Goal: Transaction & Acquisition: Download file/media

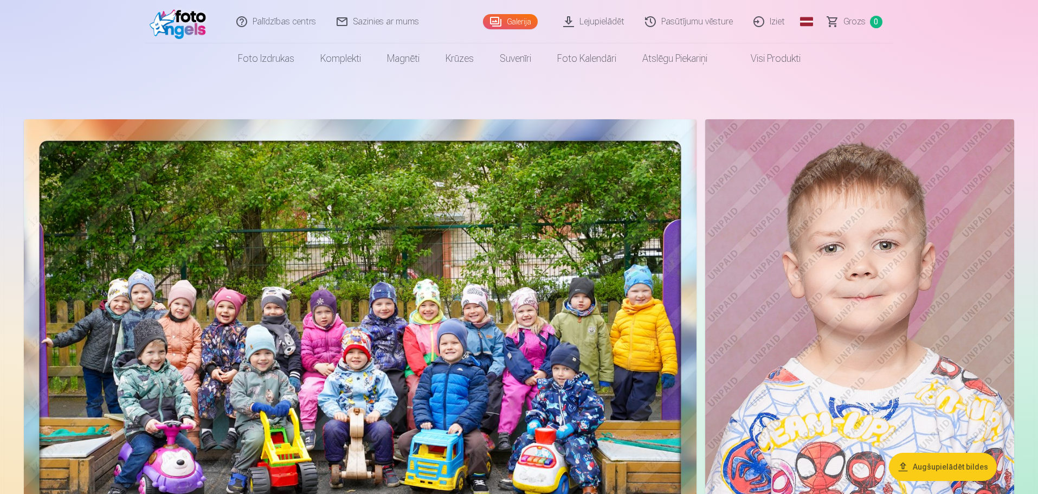
click at [702, 22] on link "Pasūtījumu vēsture" at bounding box center [689, 21] width 108 height 43
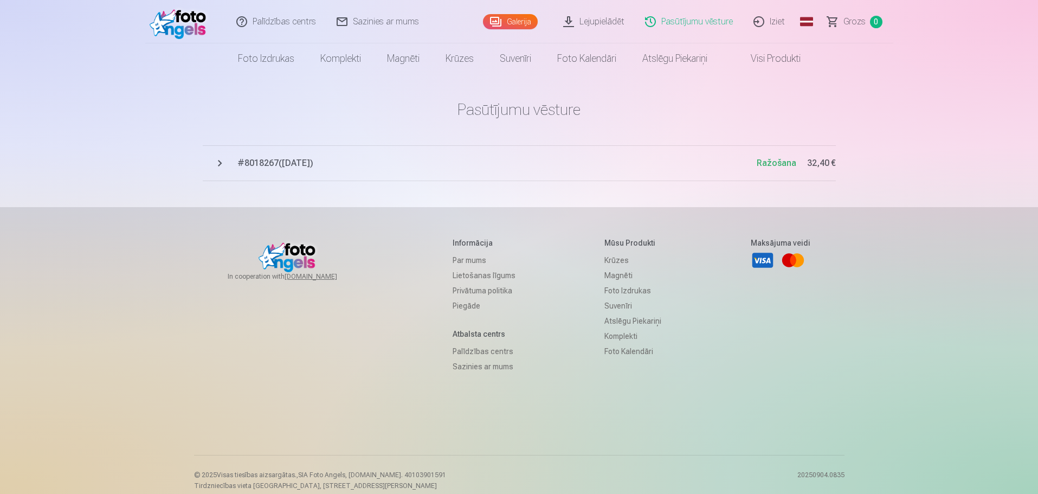
click at [222, 163] on button "# 8018267 ( [DATE] ) Ražošana 32,40 €" at bounding box center [519, 163] width 633 height 36
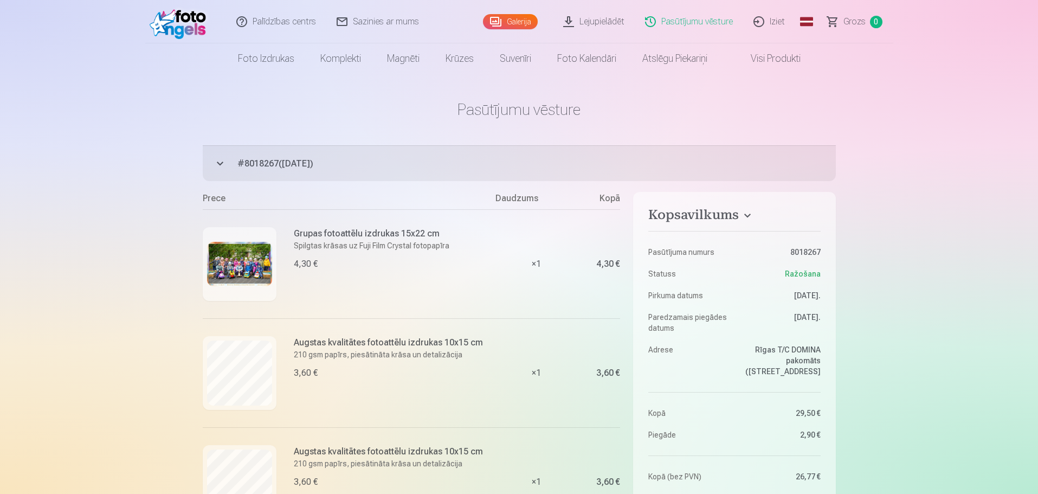
click at [611, 23] on link "Lejupielādēt" at bounding box center [594, 21] width 82 height 43
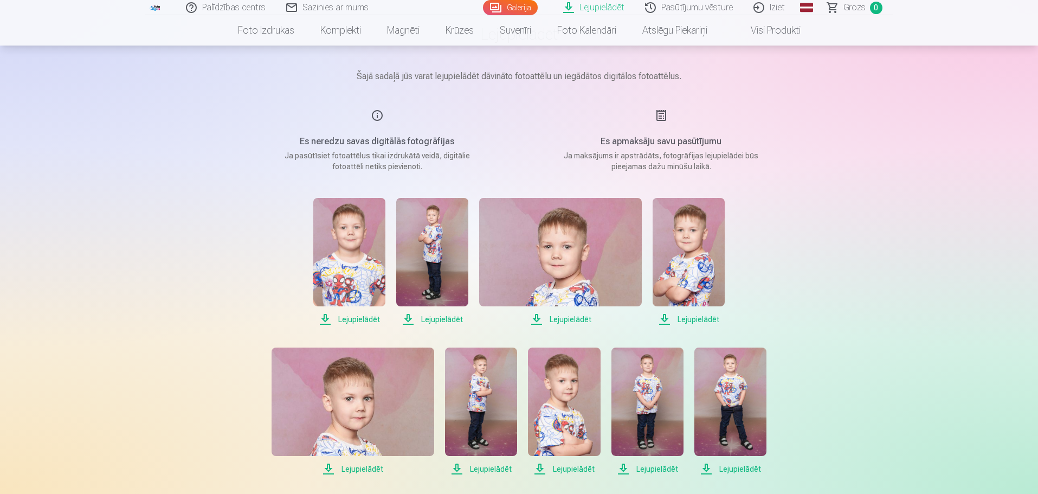
scroll to position [217, 0]
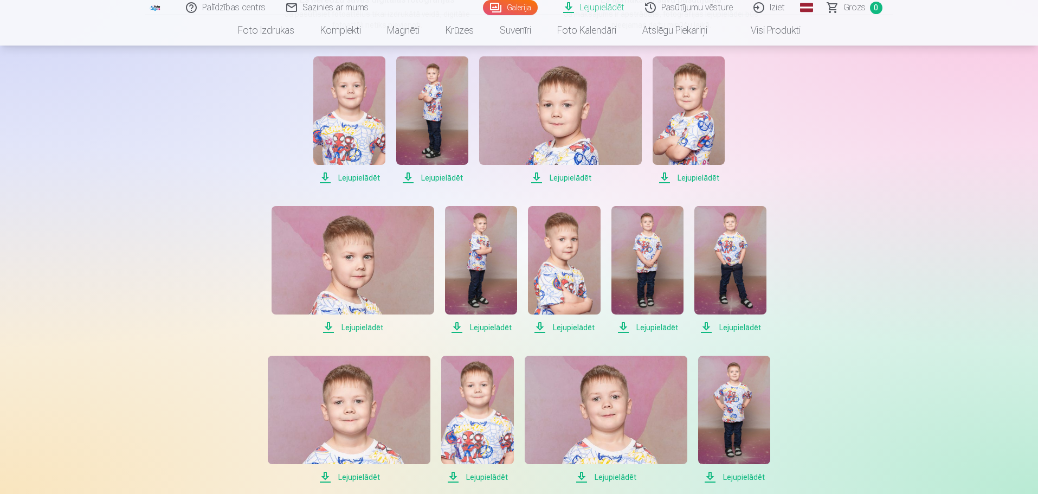
click at [350, 175] on span "Lejupielādēt" at bounding box center [349, 177] width 72 height 13
click at [434, 177] on span "Lejupielādēt" at bounding box center [432, 177] width 72 height 13
click at [562, 177] on span "Lejupielādēt" at bounding box center [560, 177] width 163 height 13
click at [698, 177] on span "Lejupielādēt" at bounding box center [689, 177] width 72 height 13
click at [360, 331] on span "Lejupielādēt" at bounding box center [353, 327] width 163 height 13
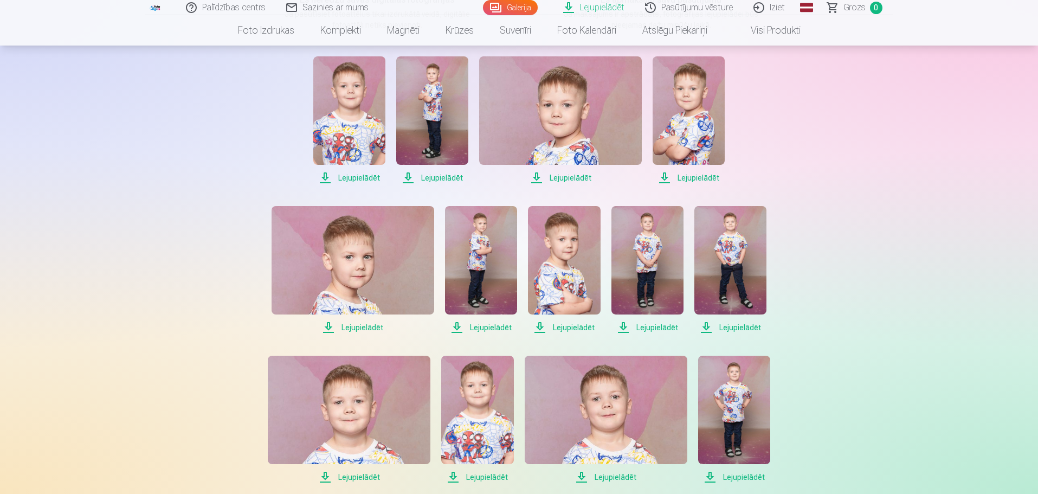
click at [487, 327] on span "Lejupielādēt" at bounding box center [481, 327] width 72 height 13
click at [574, 326] on span "Lejupielādēt" at bounding box center [564, 327] width 72 height 13
click at [636, 326] on span "Lejupielādēt" at bounding box center [647, 327] width 72 height 13
click at [739, 327] on span "Lejupielādēt" at bounding box center [730, 327] width 72 height 13
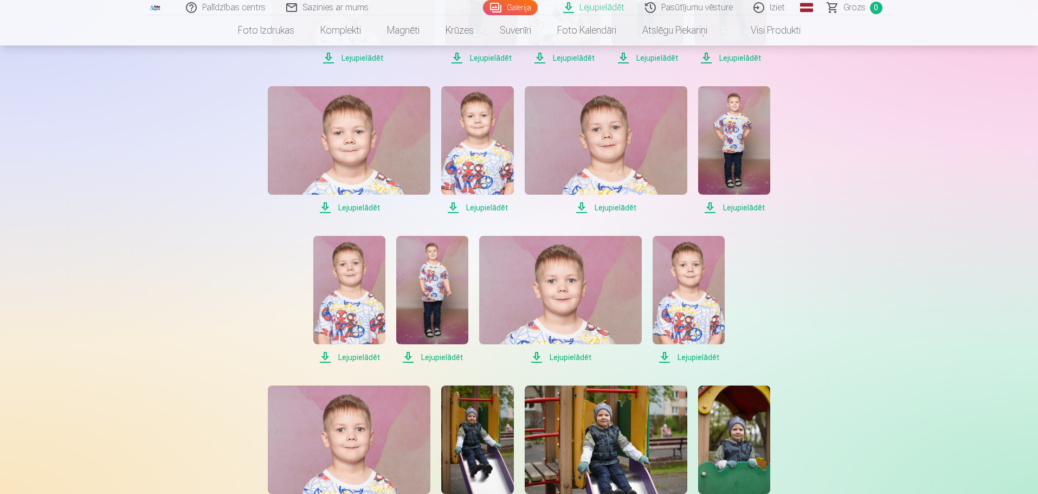
scroll to position [542, 0]
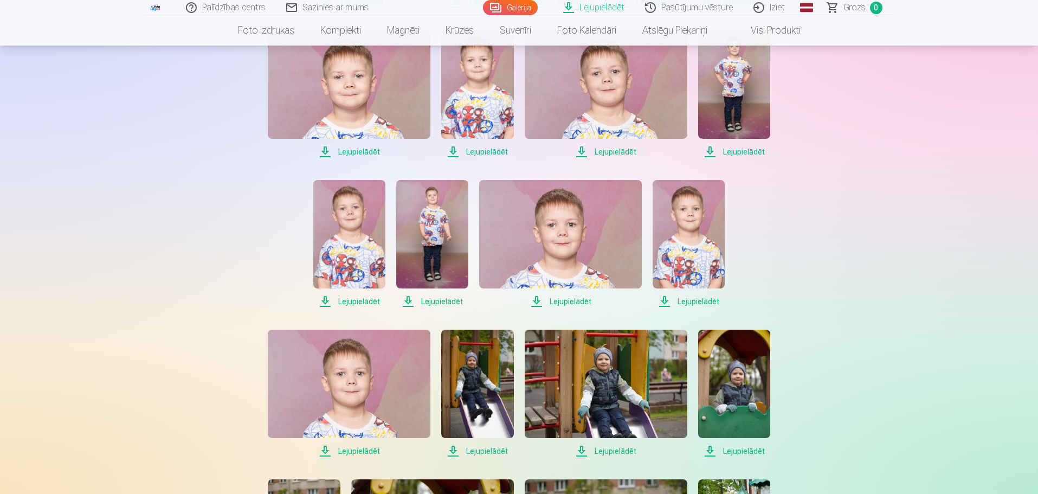
click at [356, 150] on span "Lejupielādēt" at bounding box center [349, 151] width 163 height 13
click at [492, 152] on span "Lejupielādēt" at bounding box center [477, 151] width 72 height 13
click at [608, 151] on span "Lejupielādēt" at bounding box center [606, 151] width 163 height 13
click at [739, 154] on span "Lejupielādēt" at bounding box center [734, 151] width 72 height 13
click at [366, 297] on span "Lejupielādēt" at bounding box center [349, 301] width 72 height 13
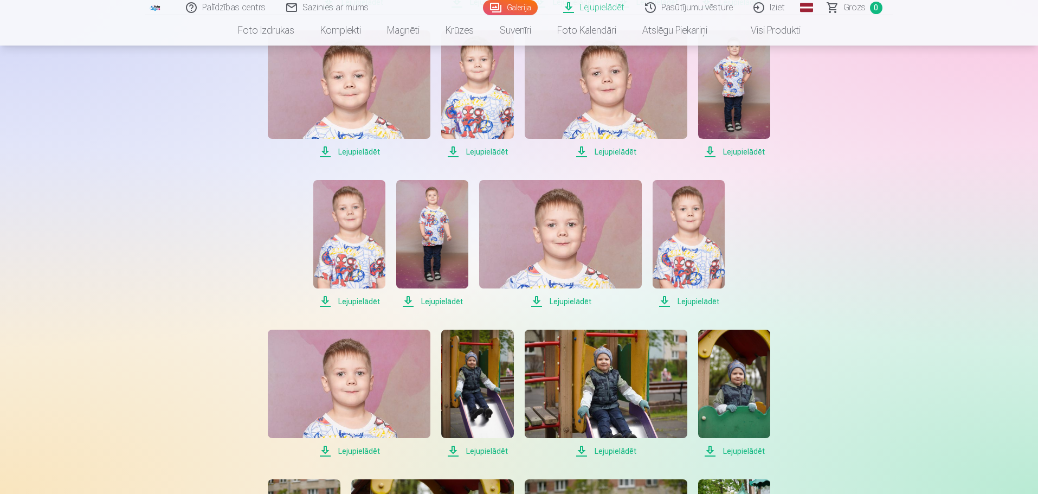
click at [440, 302] on span "Lejupielādēt" at bounding box center [432, 301] width 72 height 13
click at [565, 303] on span "Lejupielādēt" at bounding box center [560, 301] width 163 height 13
click at [708, 302] on span "Lejupielādēt" at bounding box center [689, 301] width 72 height 13
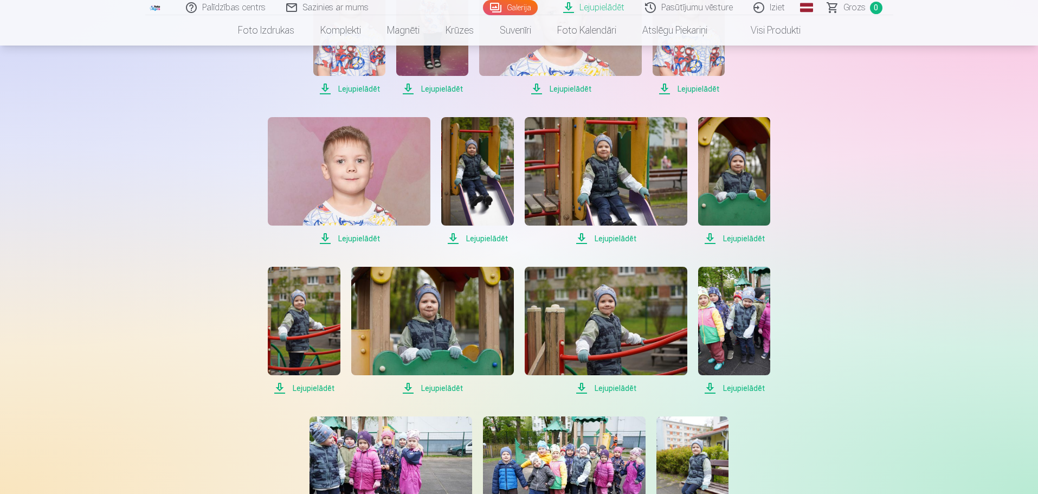
scroll to position [759, 0]
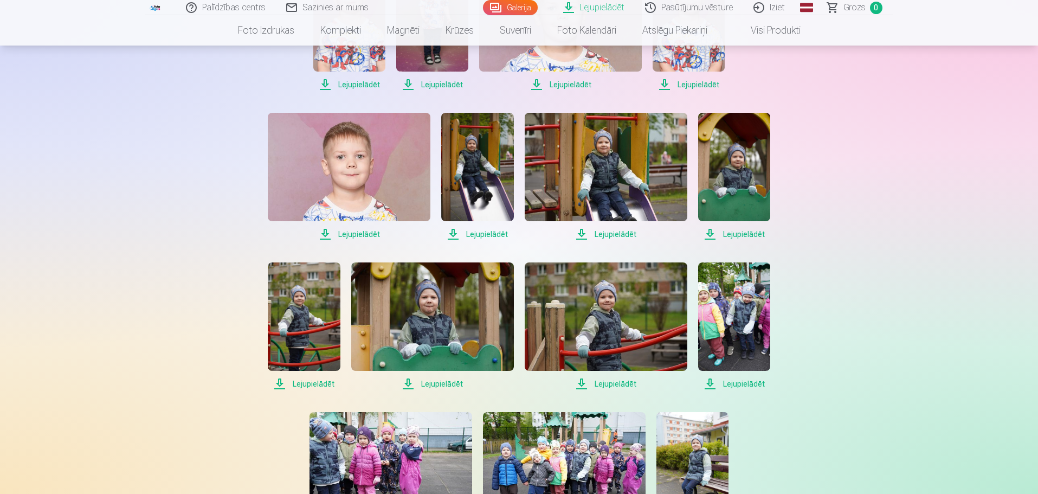
click at [359, 231] on span "Lejupielādēt" at bounding box center [349, 234] width 163 height 13
click at [486, 237] on span "Lejupielādēt" at bounding box center [477, 234] width 72 height 13
click at [602, 234] on span "Lejupielādēt" at bounding box center [606, 234] width 163 height 13
click at [740, 237] on span "Lejupielādēt" at bounding box center [734, 234] width 72 height 13
click at [318, 382] on span "Lejupielādēt" at bounding box center [304, 383] width 72 height 13
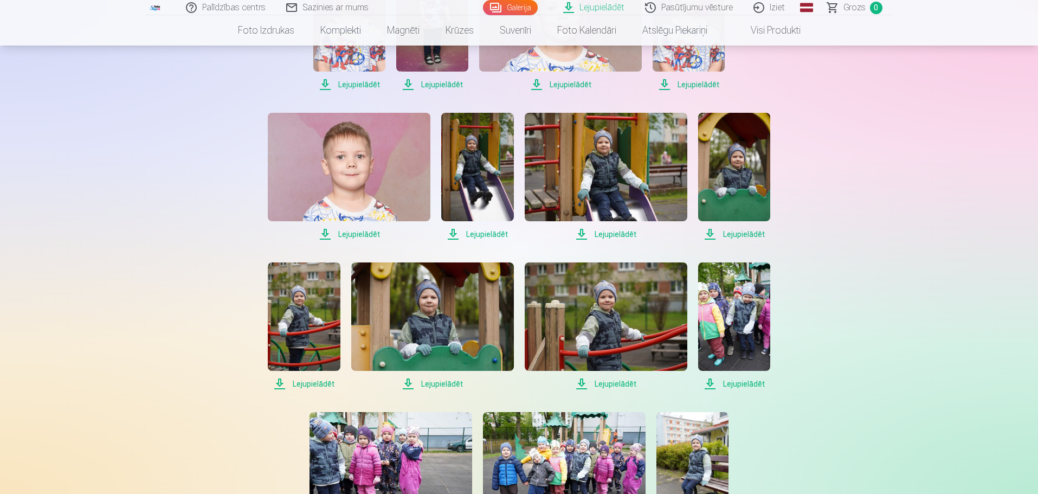
click at [432, 382] on span "Lejupielādēt" at bounding box center [432, 383] width 163 height 13
click at [621, 386] on span "Lejupielādēt" at bounding box center [606, 383] width 163 height 13
click at [743, 384] on span "Lejupielādēt" at bounding box center [734, 383] width 72 height 13
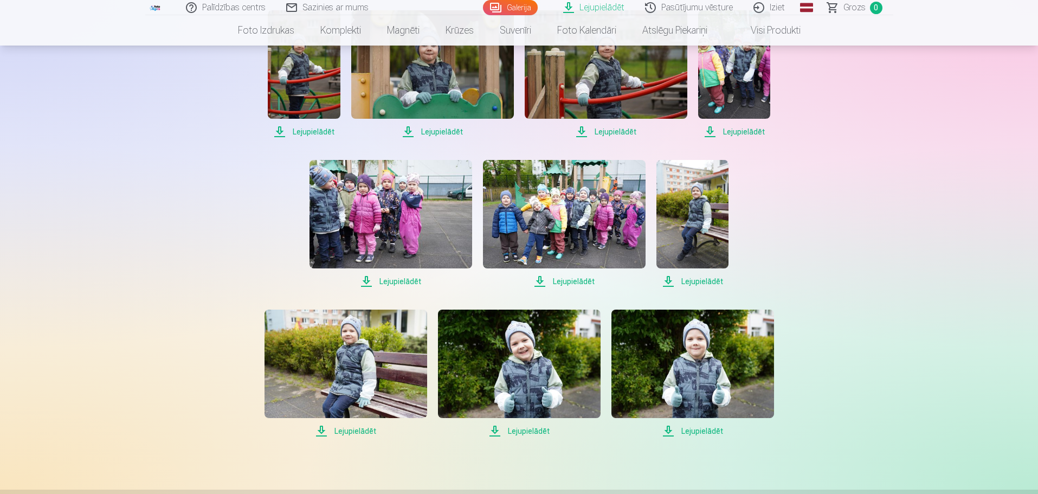
scroll to position [1030, 0]
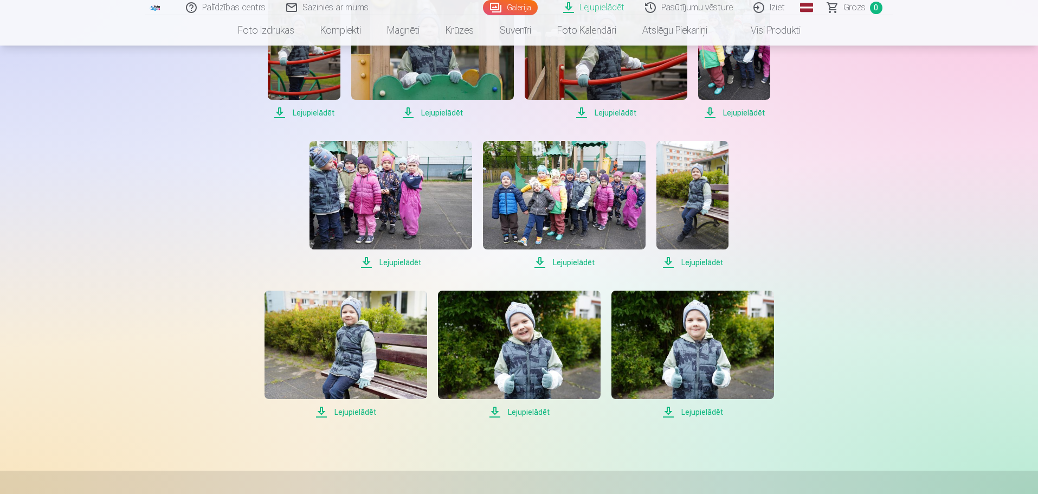
click at [398, 260] on span "Lejupielādēt" at bounding box center [391, 262] width 163 height 13
click at [546, 266] on span "Lejupielādēt" at bounding box center [564, 262] width 163 height 13
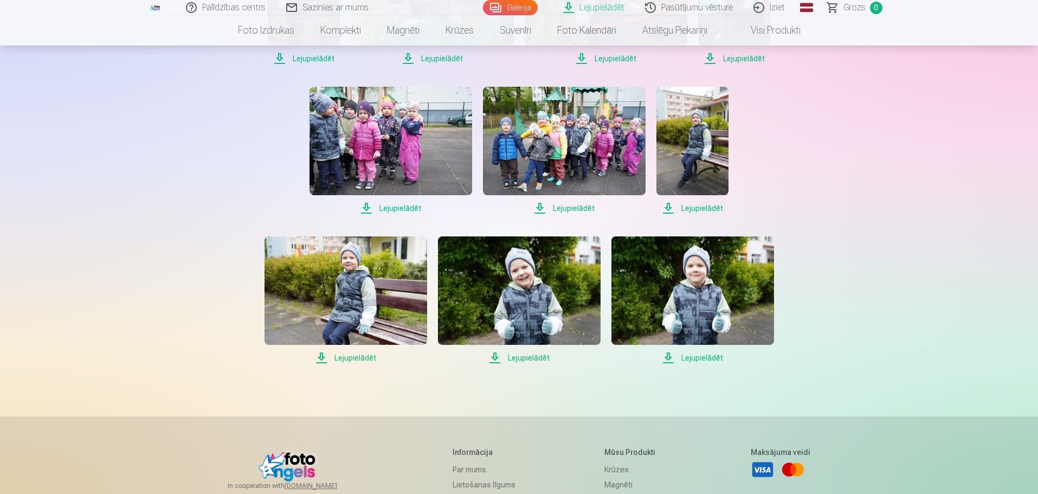
click at [698, 208] on span "Lejupielādēt" at bounding box center [692, 208] width 72 height 13
click at [358, 356] on span "Lejupielādēt" at bounding box center [346, 357] width 163 height 13
click at [520, 357] on span "Lejupielādēt" at bounding box center [519, 357] width 163 height 13
click at [697, 357] on span "Lejupielādēt" at bounding box center [692, 357] width 163 height 13
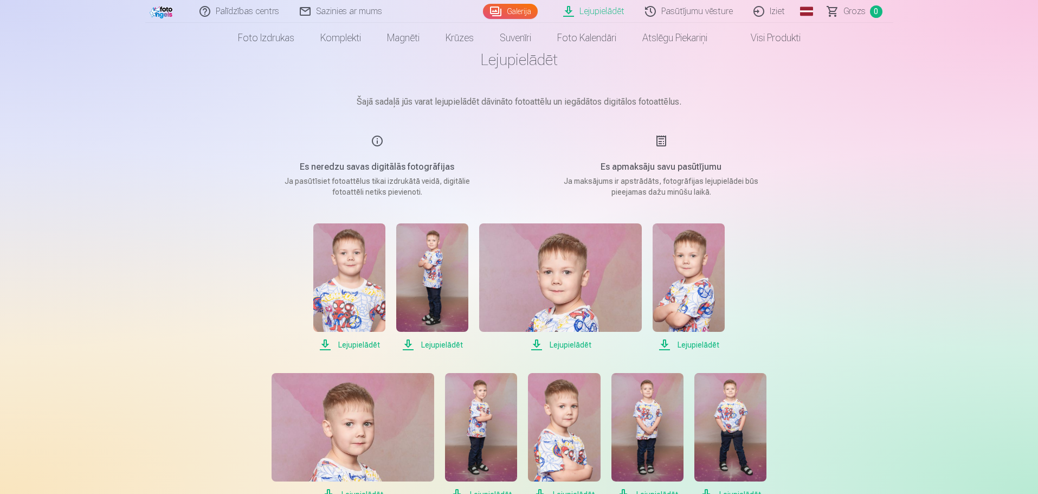
scroll to position [0, 0]
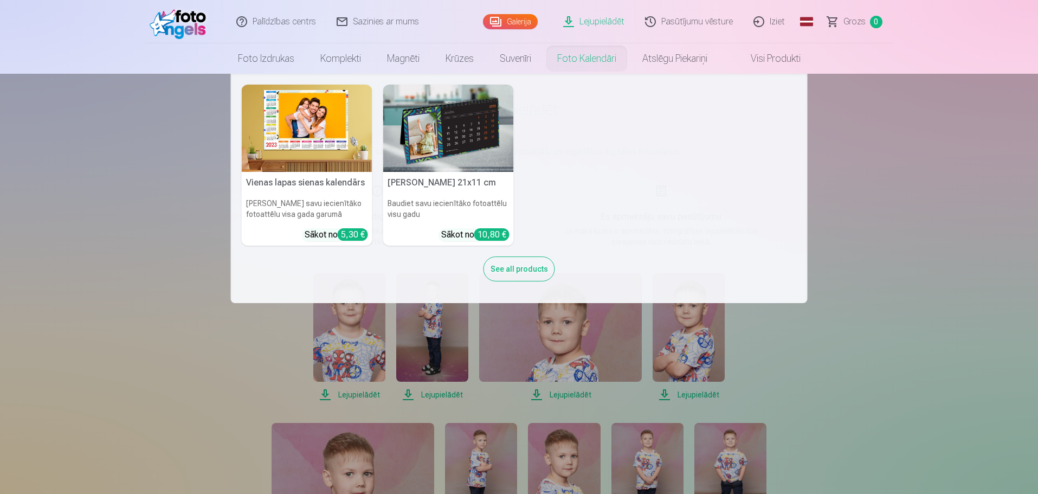
click at [486, 117] on img at bounding box center [448, 128] width 131 height 87
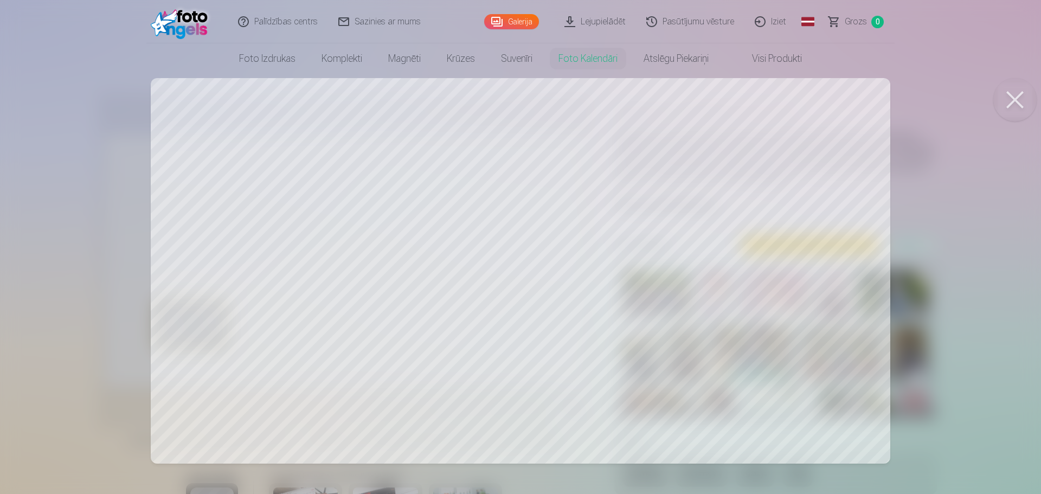
click at [1021, 99] on button at bounding box center [1014, 99] width 43 height 43
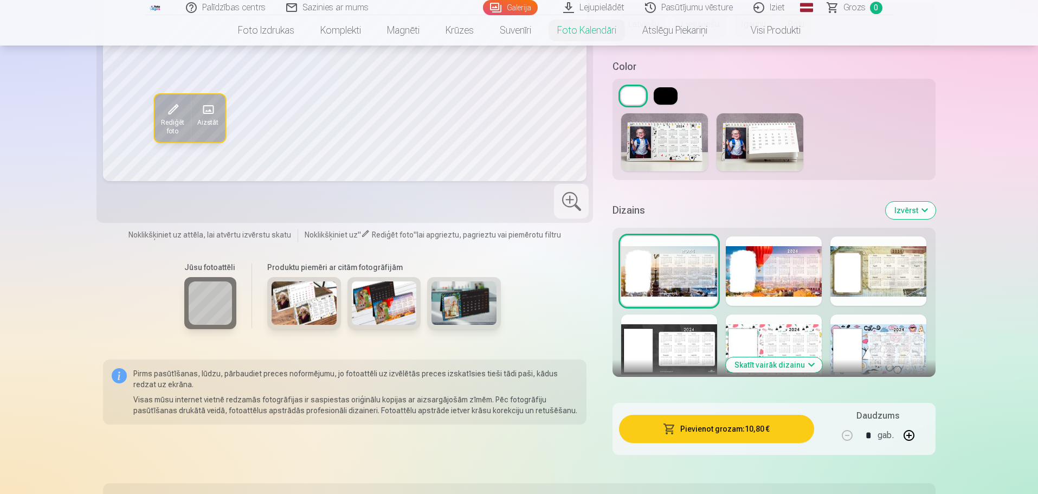
scroll to position [271, 0]
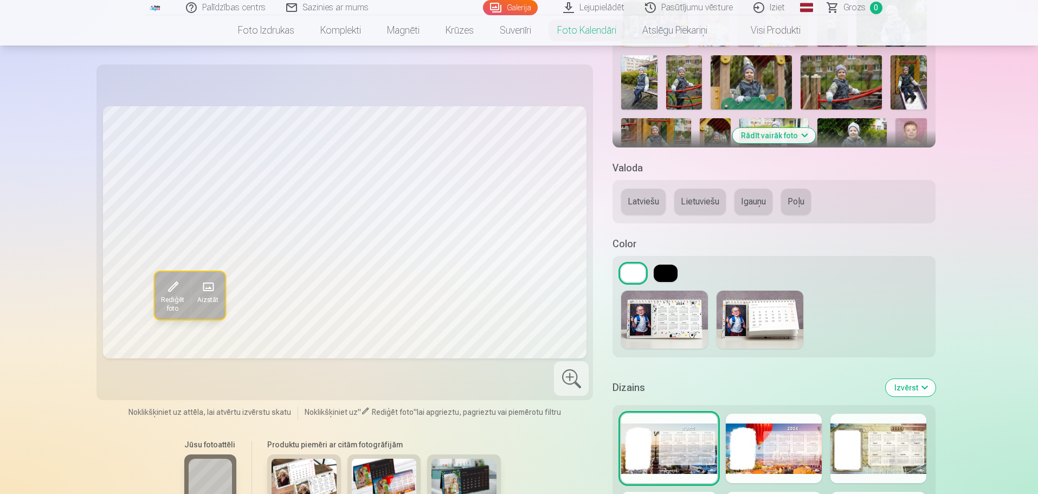
click at [783, 9] on link "Iziet" at bounding box center [770, 7] width 52 height 15
